Goal: Find specific page/section: Find specific page/section

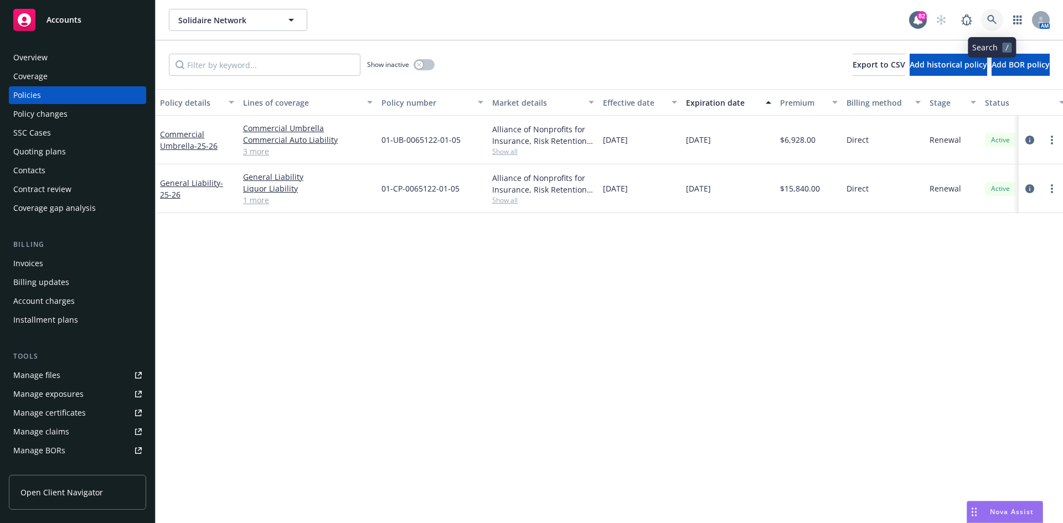
click at [991, 17] on icon at bounding box center [992, 20] width 10 height 10
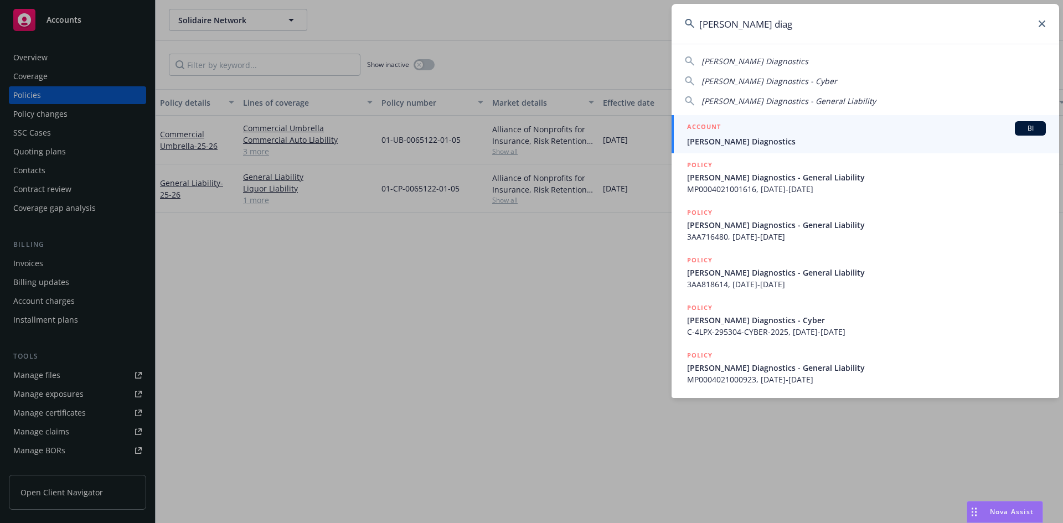
type input "[PERSON_NAME] diag"
click at [717, 126] on h5 "ACCOUNT" at bounding box center [704, 127] width 34 height 13
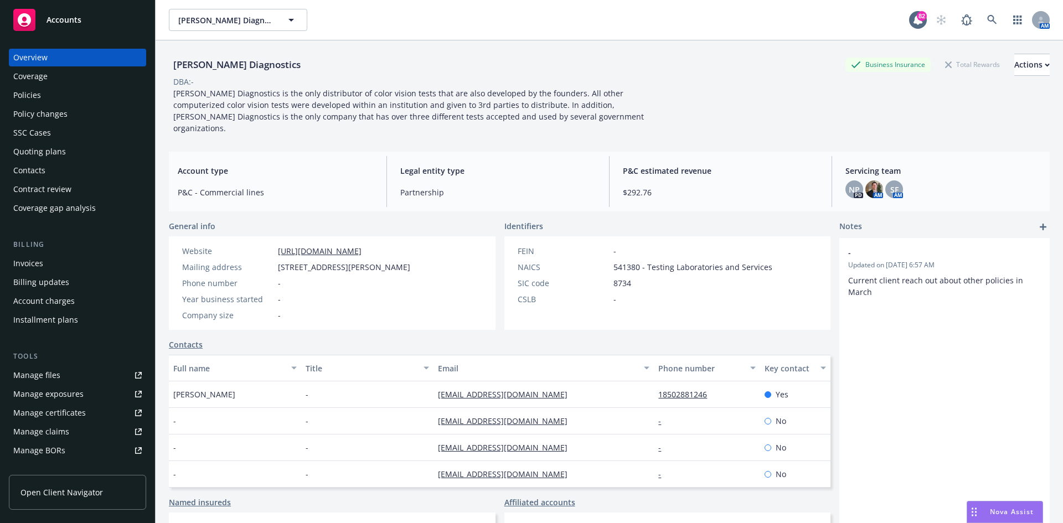
click at [69, 132] on div "SSC Cases" at bounding box center [77, 133] width 128 height 18
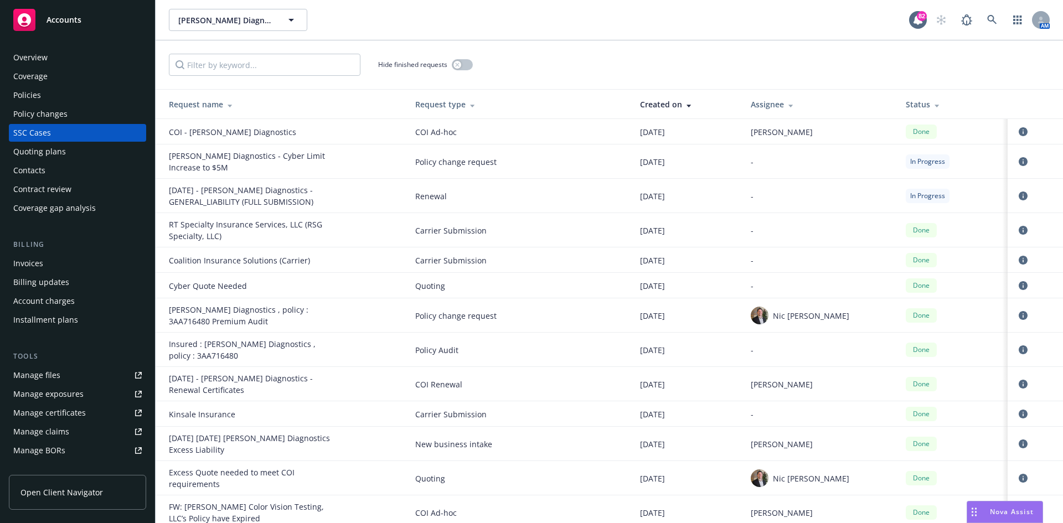
click at [35, 93] on div "Policies" at bounding box center [27, 95] width 28 height 18
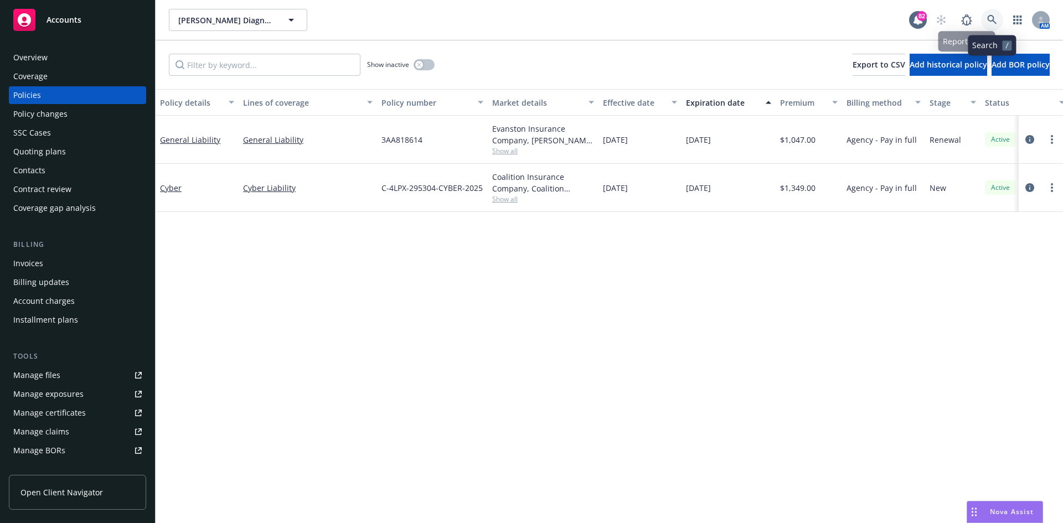
click at [985, 16] on link at bounding box center [992, 20] width 22 height 22
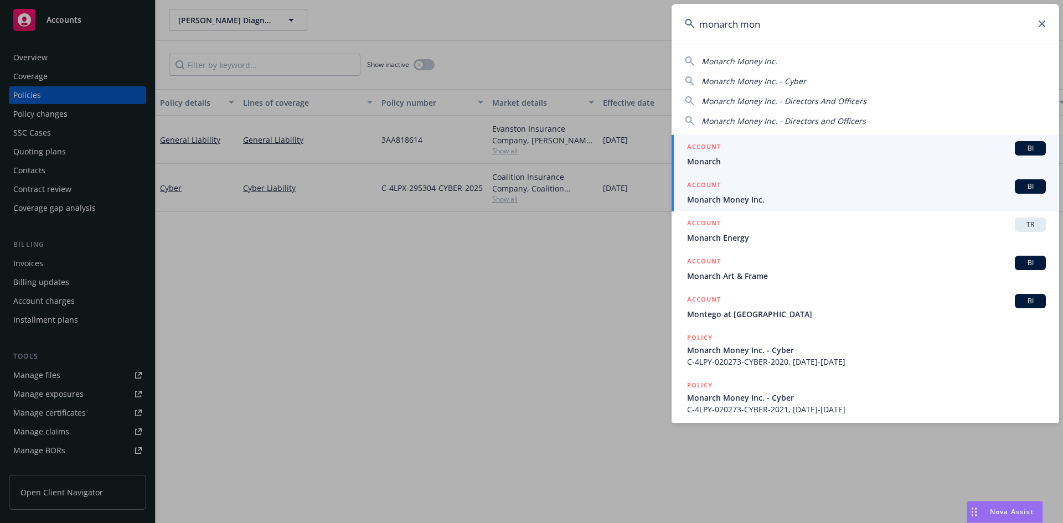
type input "monarch mon"
click at [688, 183] on h5 "ACCOUNT" at bounding box center [704, 185] width 34 height 13
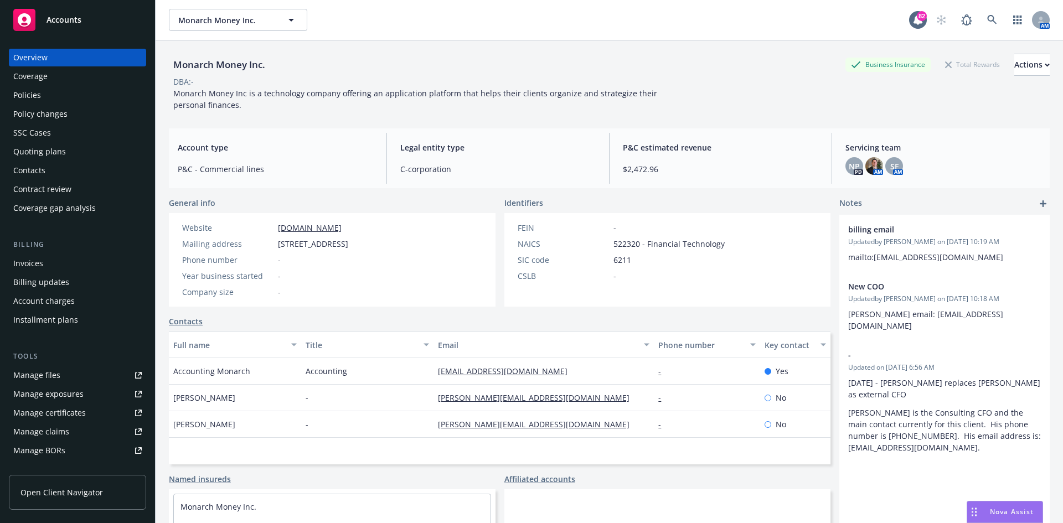
click at [37, 93] on div "Policies" at bounding box center [27, 95] width 28 height 18
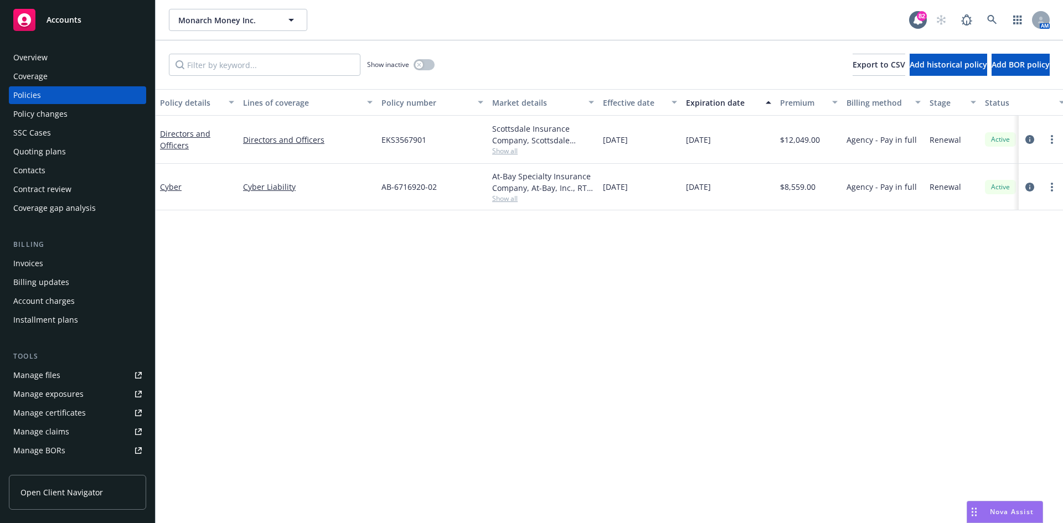
click at [59, 54] on div "Overview" at bounding box center [77, 58] width 128 height 18
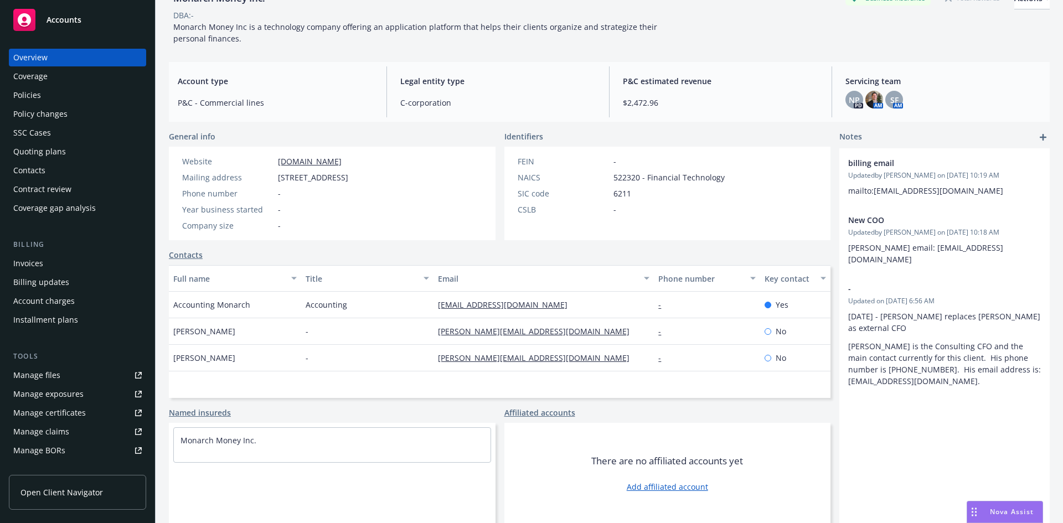
scroll to position [68, 0]
click at [75, 99] on div "Policies" at bounding box center [77, 95] width 128 height 18
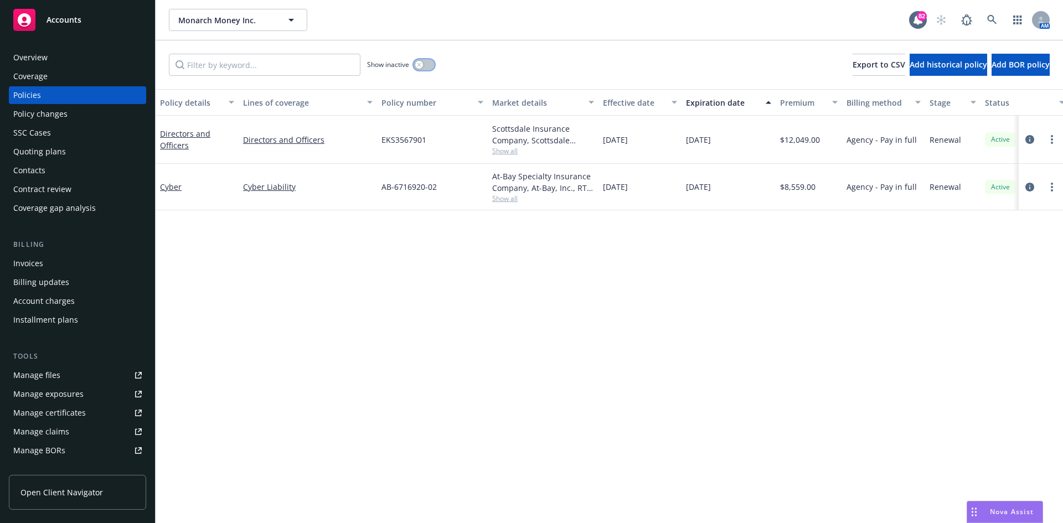
click at [415, 65] on button "button" at bounding box center [424, 64] width 21 height 11
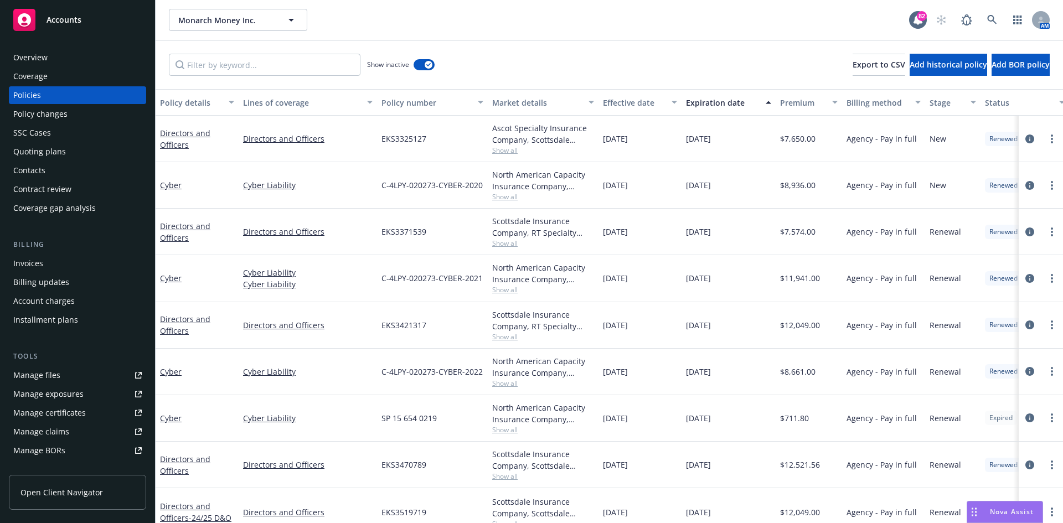
click at [51, 55] on div "Overview" at bounding box center [77, 58] width 128 height 18
